Goal: Transaction & Acquisition: Download file/media

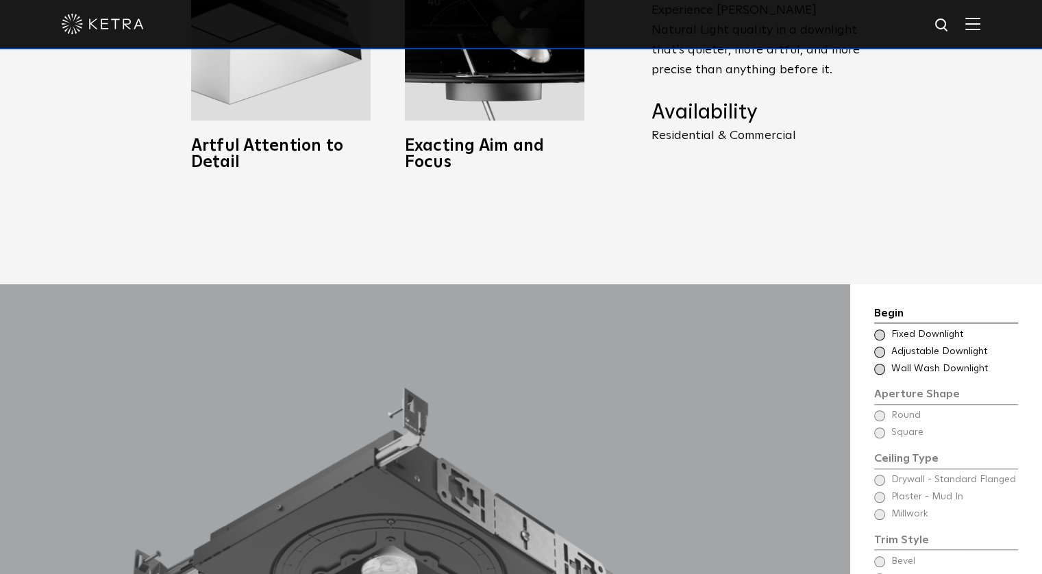
scroll to position [1234, 0]
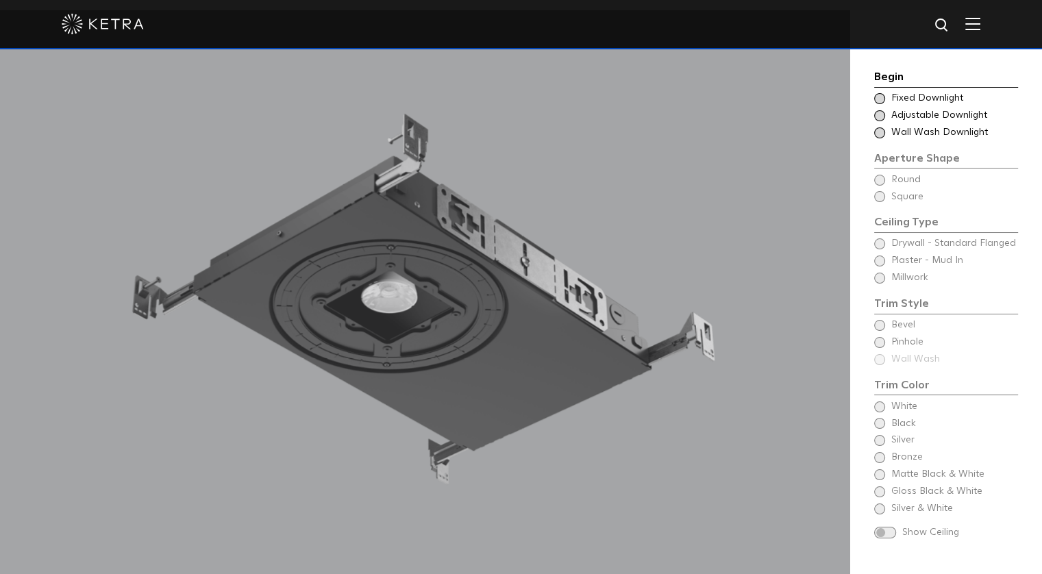
click at [877, 97] on span at bounding box center [880, 98] width 11 height 11
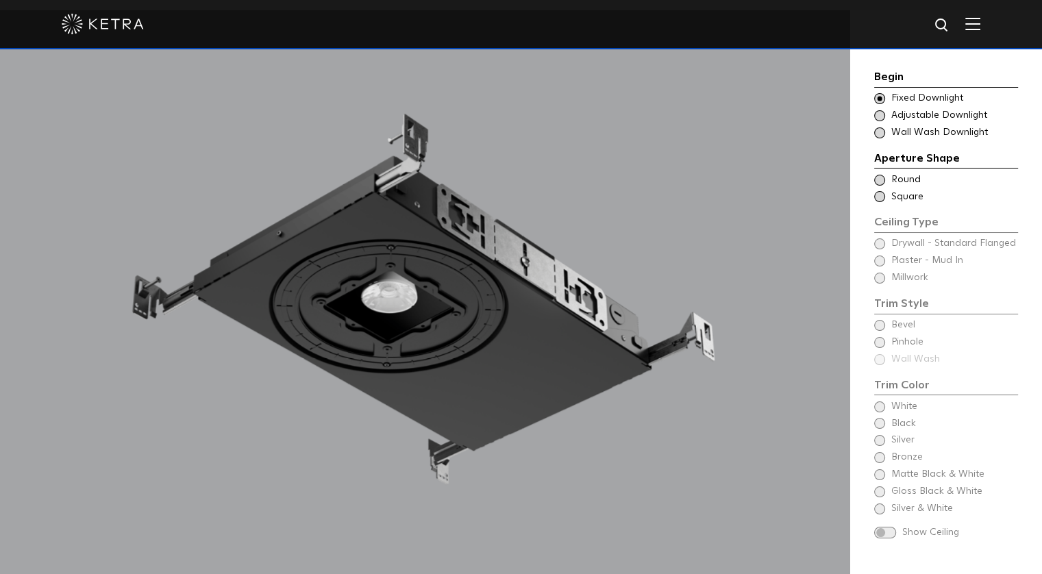
click at [878, 182] on span at bounding box center [880, 180] width 11 height 11
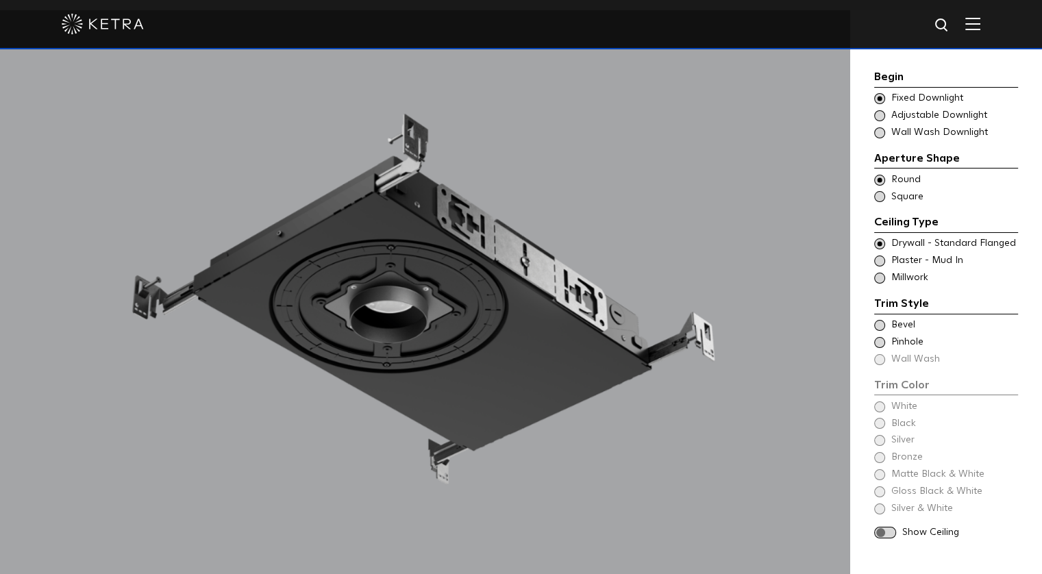
click at [877, 197] on span at bounding box center [880, 196] width 11 height 11
click at [878, 261] on span at bounding box center [880, 261] width 11 height 11
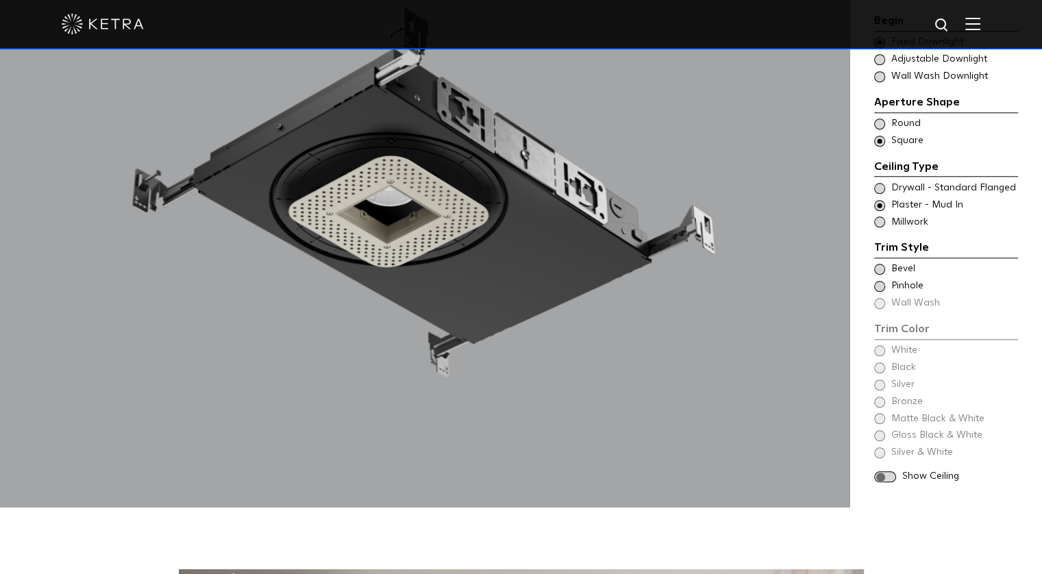
scroll to position [1340, 0]
click at [881, 282] on span at bounding box center [880, 287] width 11 height 11
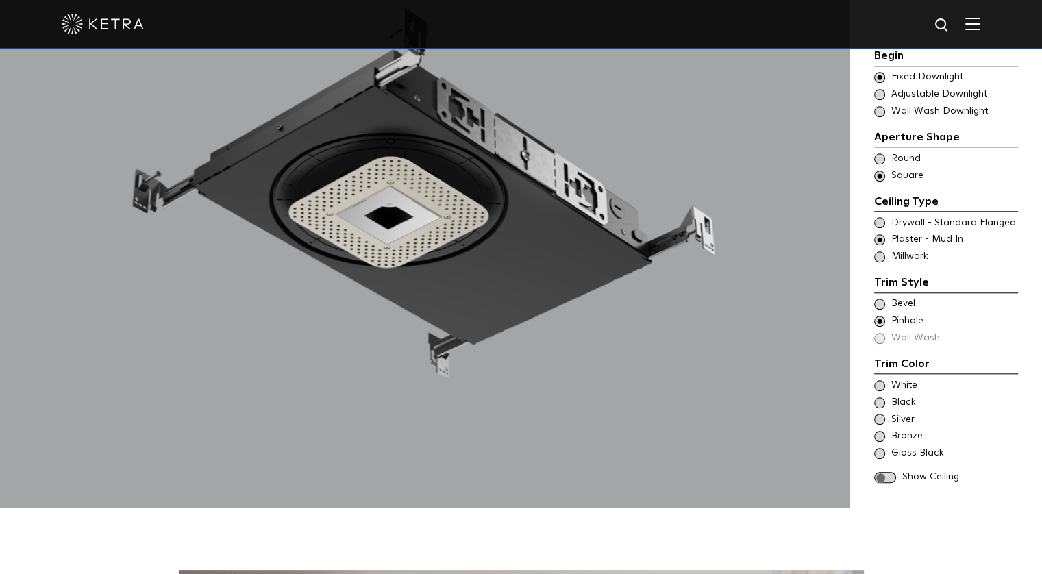
click at [877, 299] on span at bounding box center [880, 304] width 11 height 11
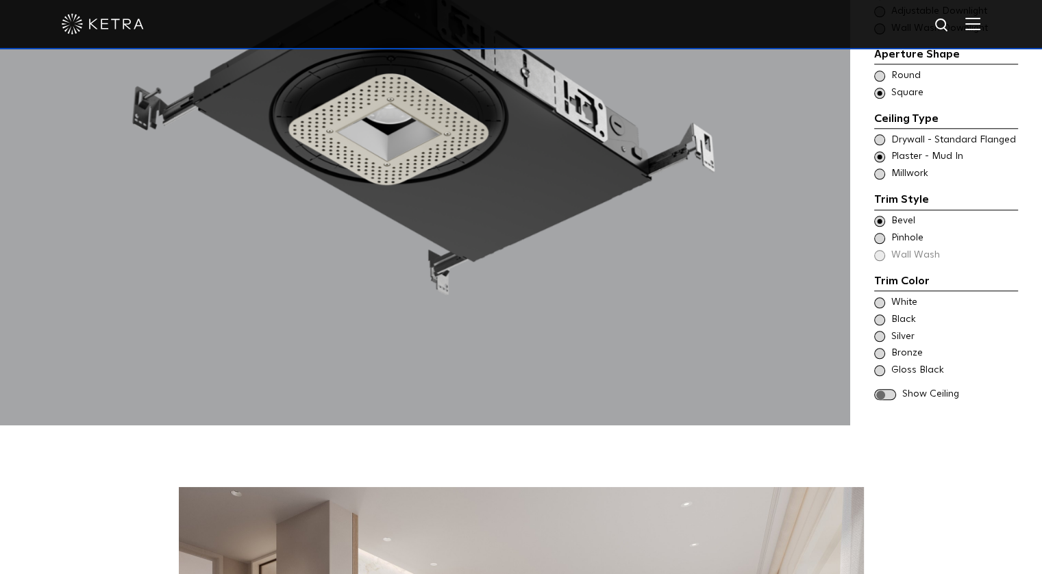
scroll to position [1408, 0]
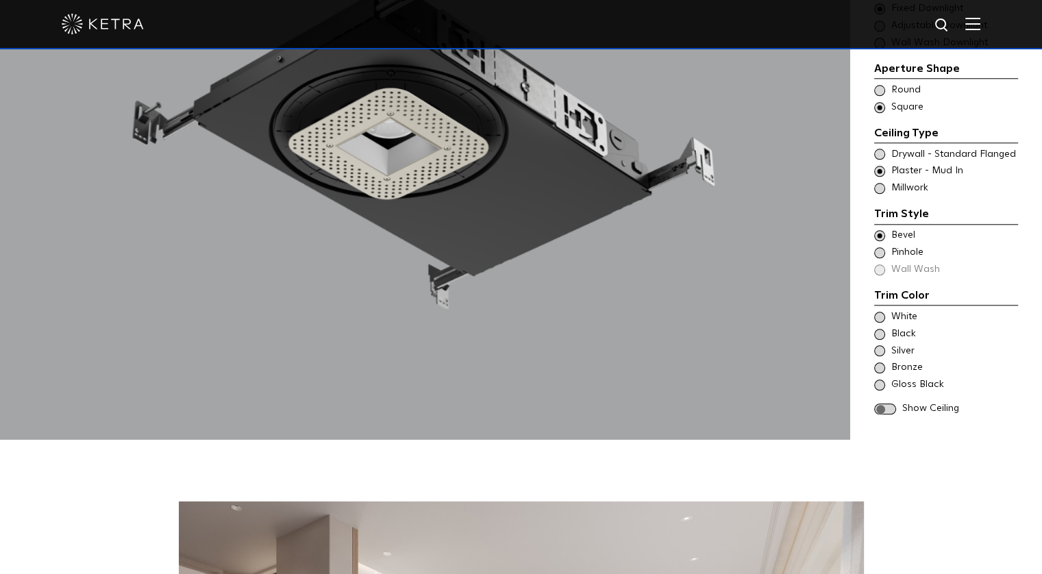
click at [879, 329] on span at bounding box center [880, 334] width 11 height 11
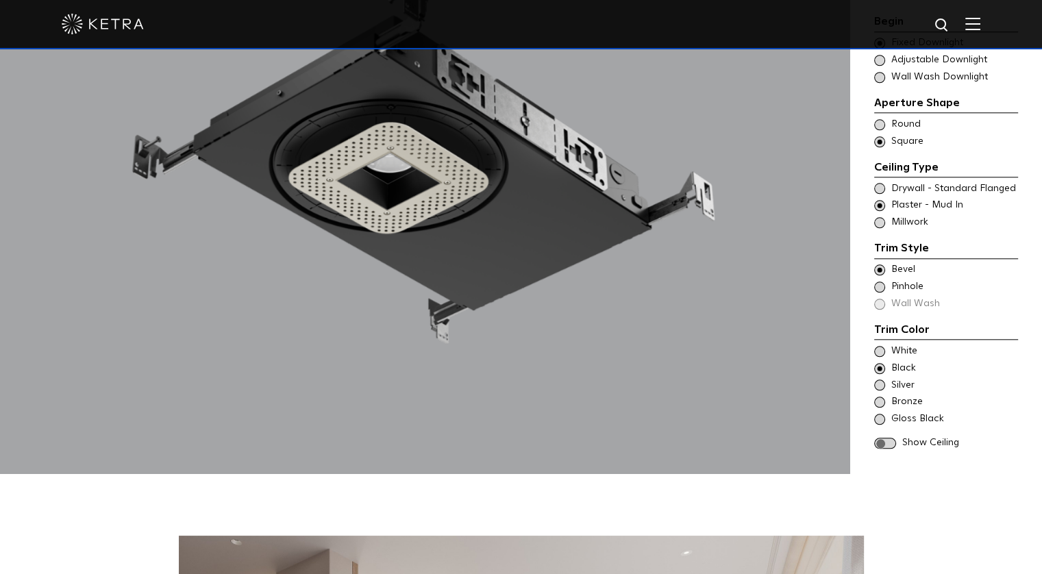
scroll to position [1340, 0]
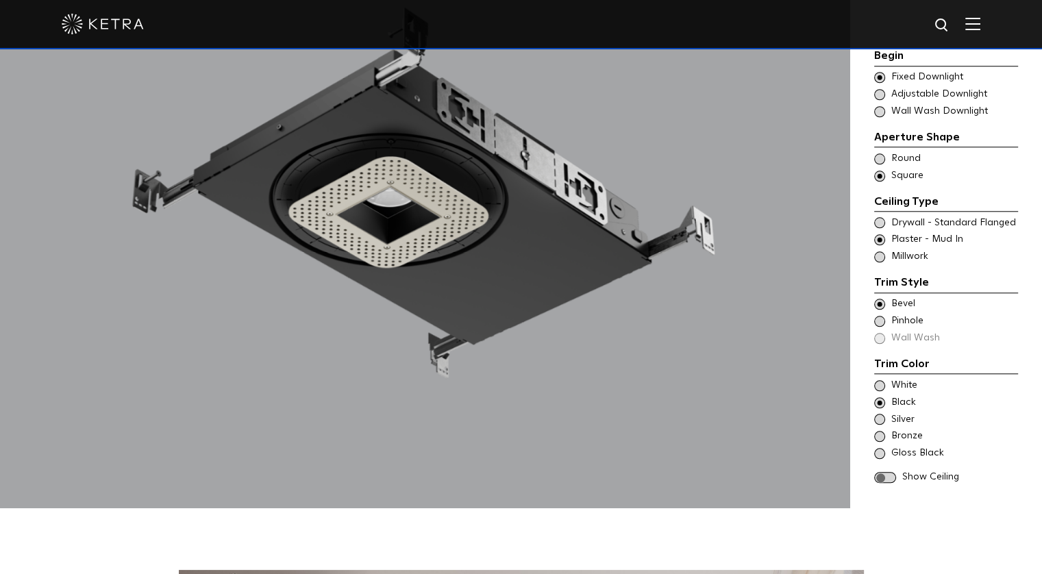
click at [877, 472] on span at bounding box center [886, 478] width 22 height 12
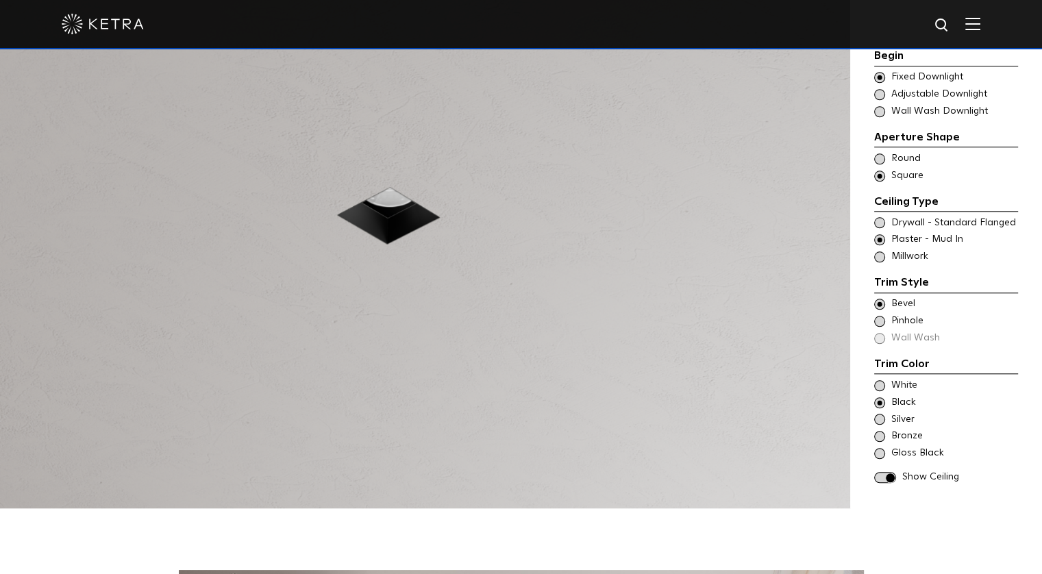
click at [880, 414] on span at bounding box center [880, 419] width 11 height 11
click at [880, 448] on span at bounding box center [880, 453] width 11 height 11
click at [879, 380] on span at bounding box center [880, 385] width 11 height 11
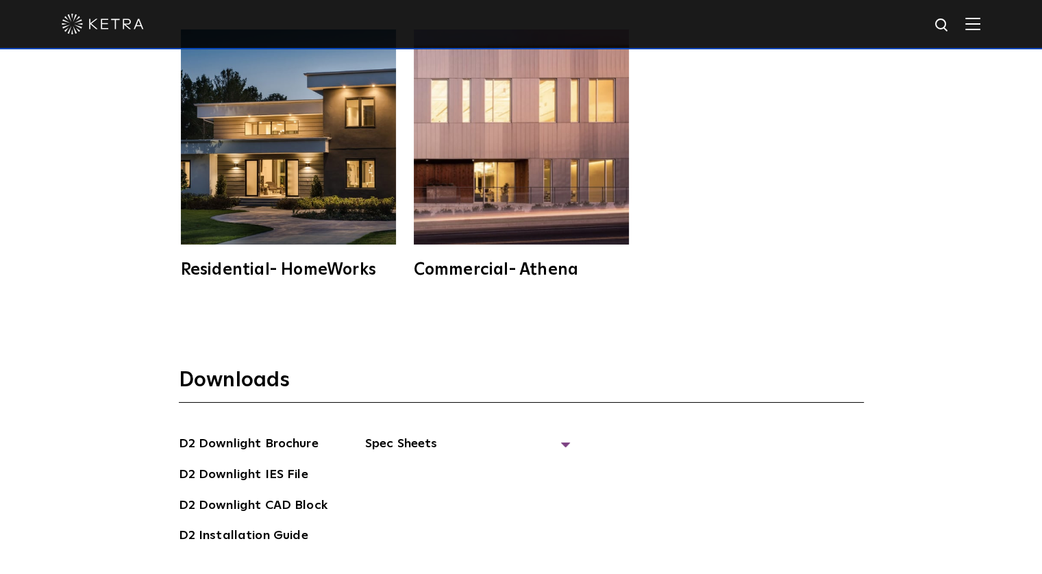
scroll to position [3533, 0]
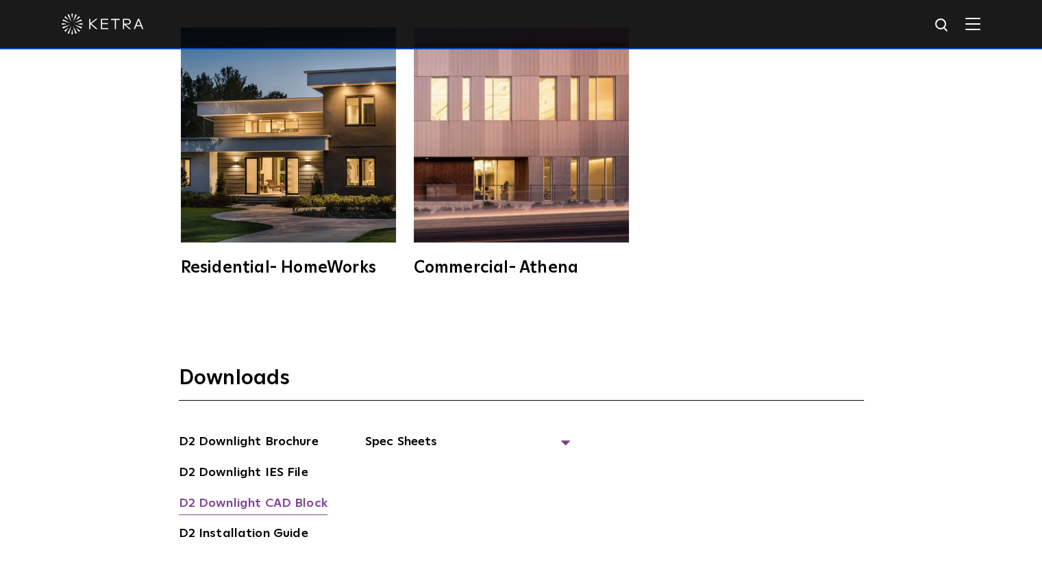
click at [204, 494] on link "D2 Downlight CAD Block" at bounding box center [253, 505] width 149 height 22
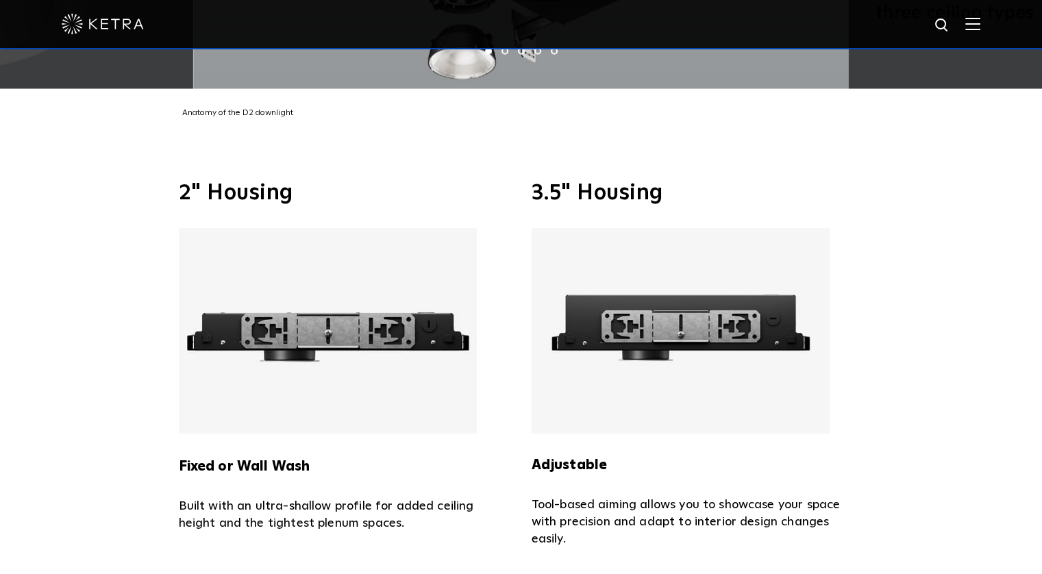
scroll to position [2779, 0]
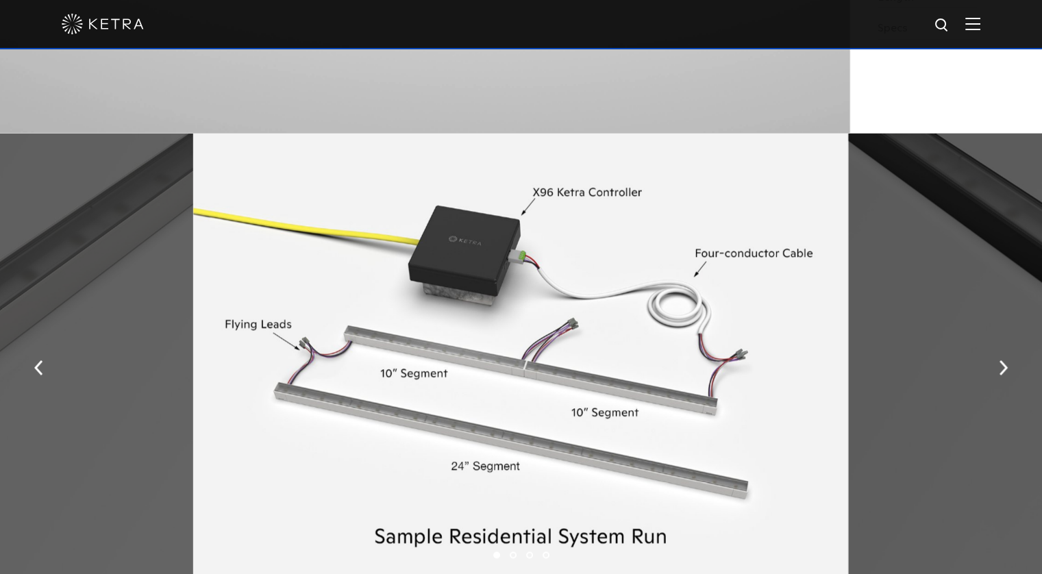
scroll to position [1302, 0]
